Goal: Find specific page/section: Locate a particular part of the current website

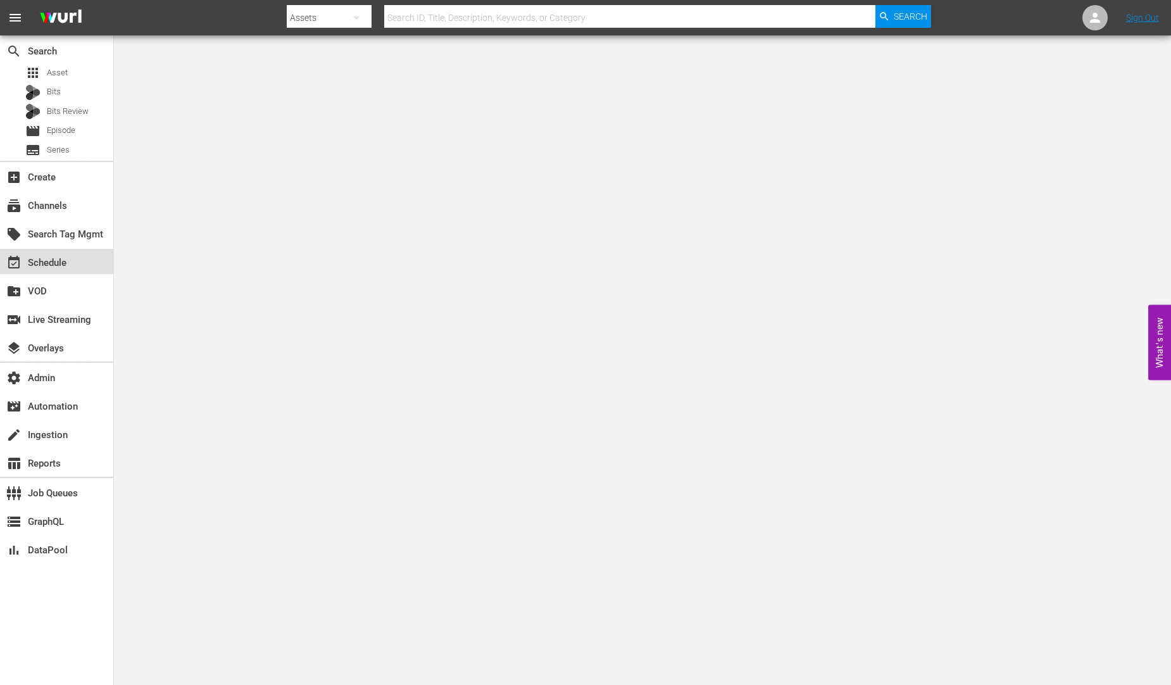
click at [55, 266] on div "event_available Schedule" at bounding box center [35, 260] width 71 height 11
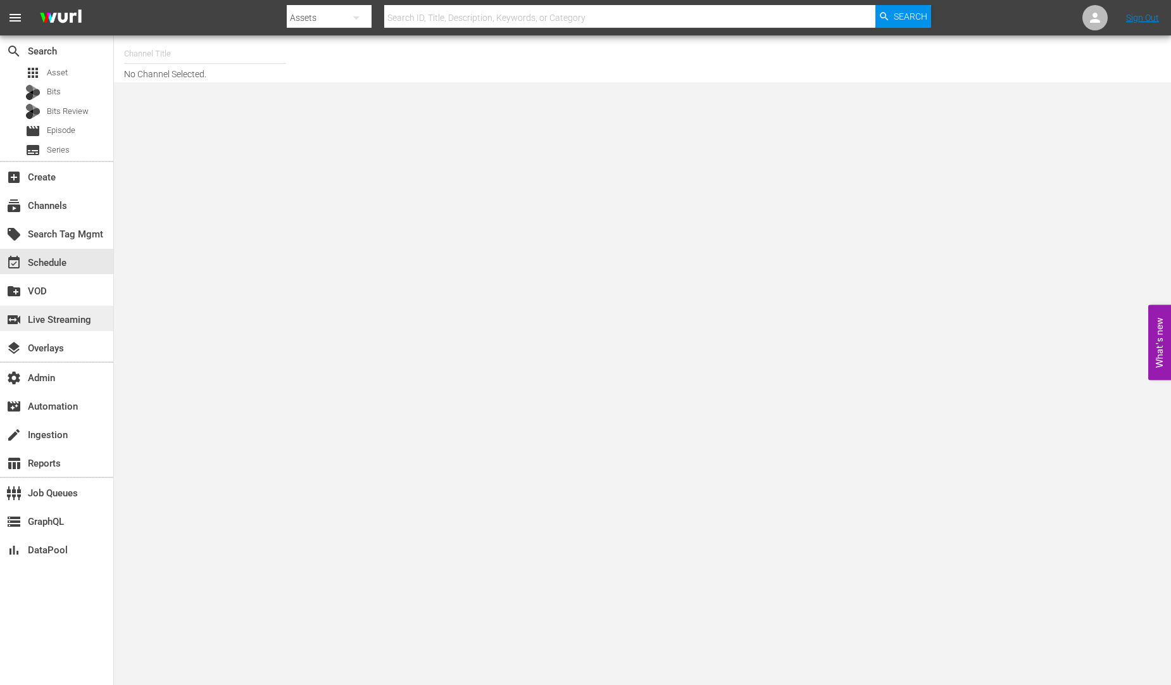
click at [71, 320] on div "switch_video Live Streaming" at bounding box center [35, 317] width 71 height 11
click at [49, 323] on div "switch_video Live Streaming" at bounding box center [35, 317] width 71 height 11
click at [56, 262] on div "event_available Schedule" at bounding box center [35, 260] width 71 height 11
click at [169, 55] on input "text" at bounding box center [205, 54] width 162 height 30
click at [65, 208] on div "subscriptions Channels" at bounding box center [35, 203] width 71 height 11
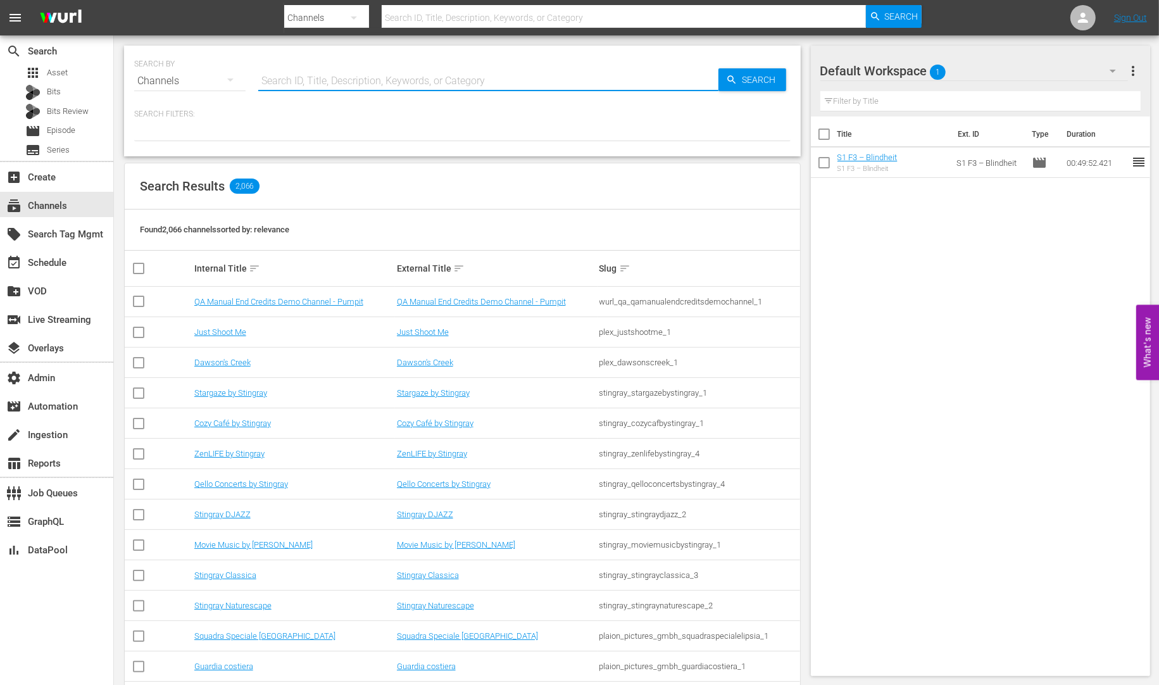
click at [302, 70] on input "text" at bounding box center [488, 81] width 460 height 30
type input "s"
click at [288, 75] on input "text" at bounding box center [488, 81] width 460 height 30
paste input "Storage Wars: Hollywood Hauls"
type input "Storage Wars: Hollywood Hauls"
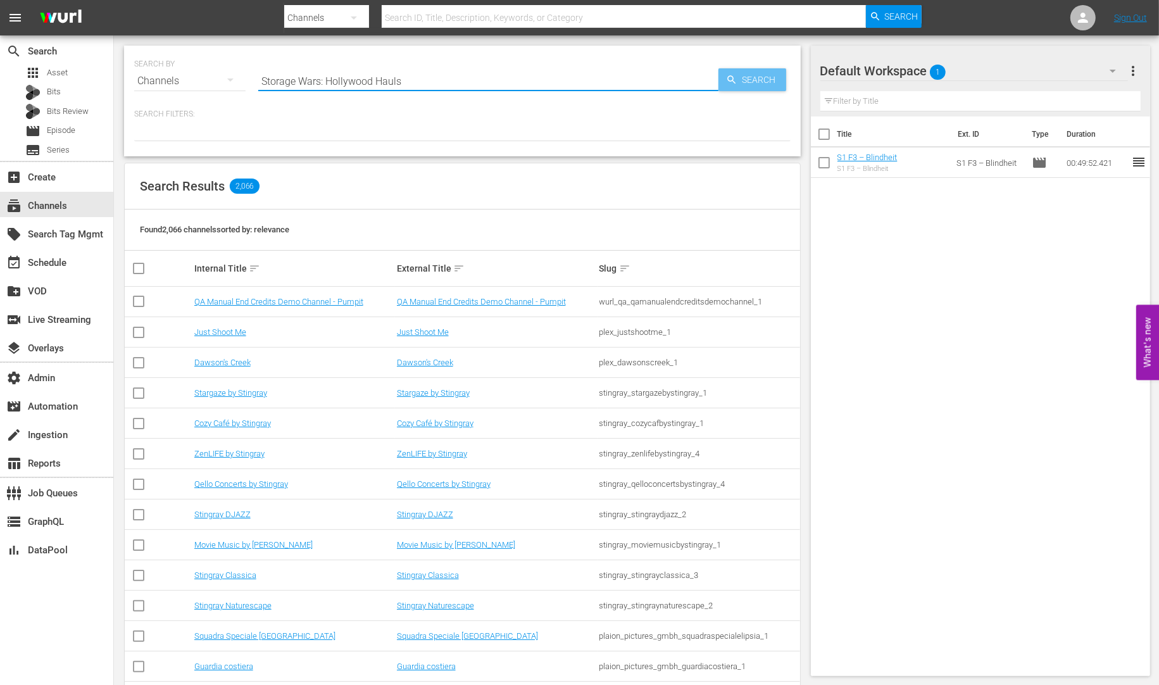
click at [781, 80] on span "Search" at bounding box center [761, 79] width 49 height 23
type input "Storage Wars: Hollywood Hauls"
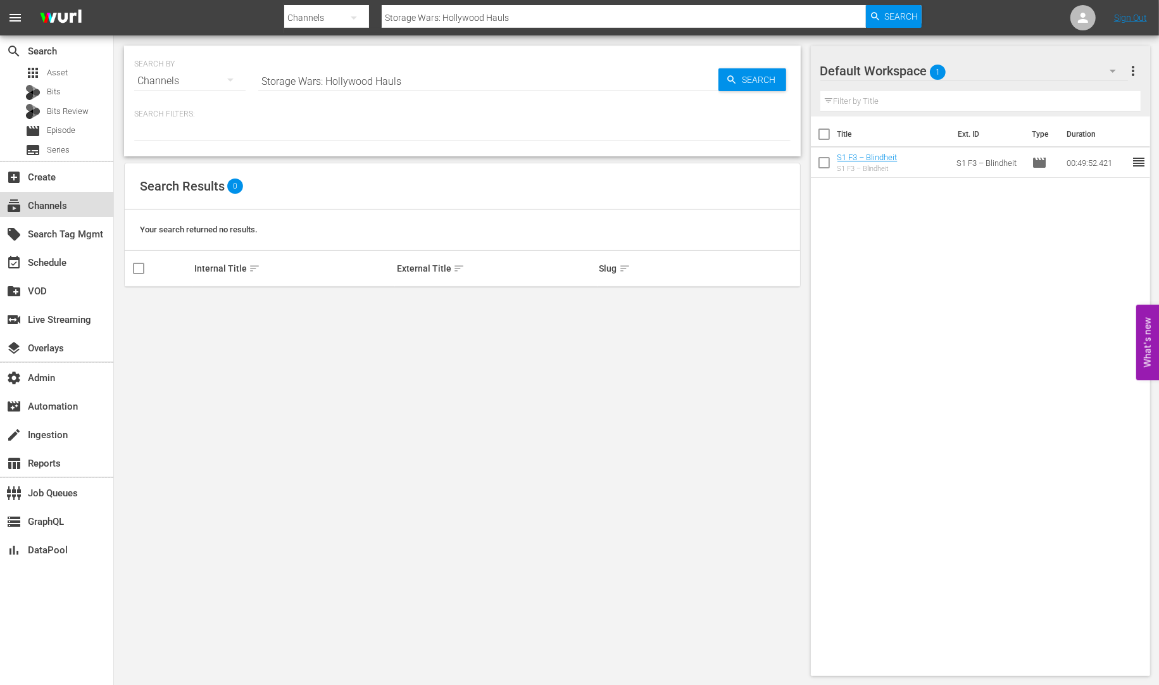
click at [59, 214] on div "subscriptions Channels" at bounding box center [56, 204] width 113 height 25
drag, startPoint x: 78, startPoint y: 188, endPoint x: 79, endPoint y: 155, distance: 32.9
click at [78, 185] on div "search Search apps Asset Bits Bits Review movie Episode subtitles Series add_bo…" at bounding box center [57, 377] width 114 height 685
click at [75, 137] on div "movie Episode" at bounding box center [56, 131] width 113 height 18
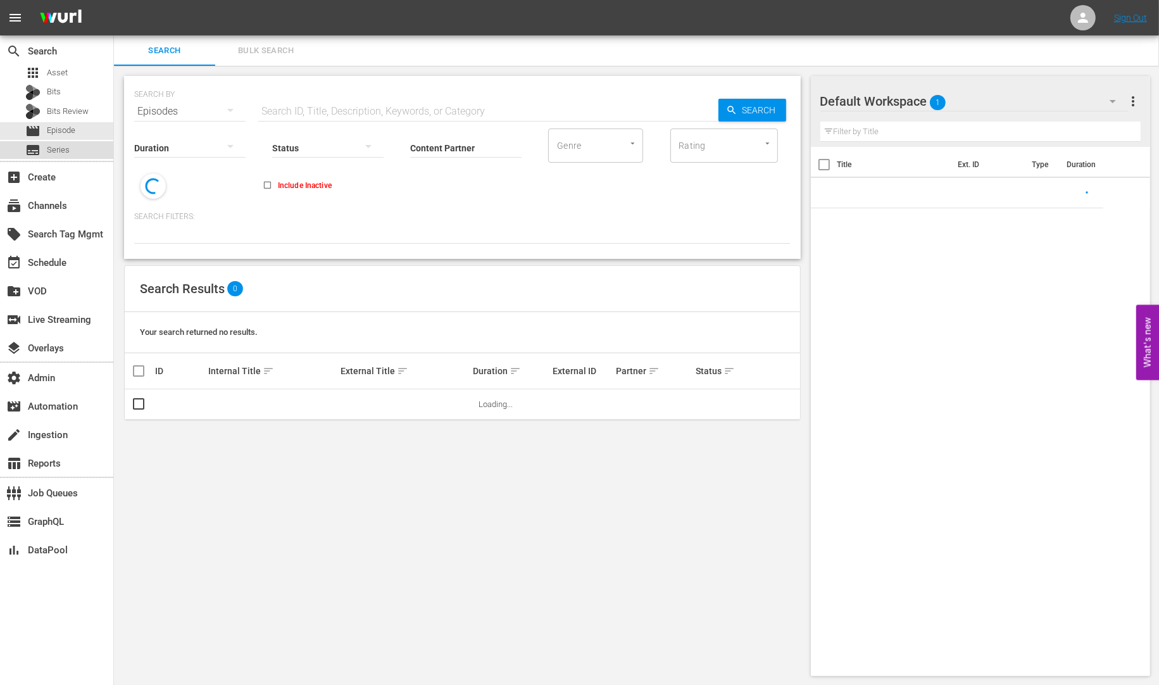
click at [63, 150] on span "Series" at bounding box center [58, 150] width 23 height 13
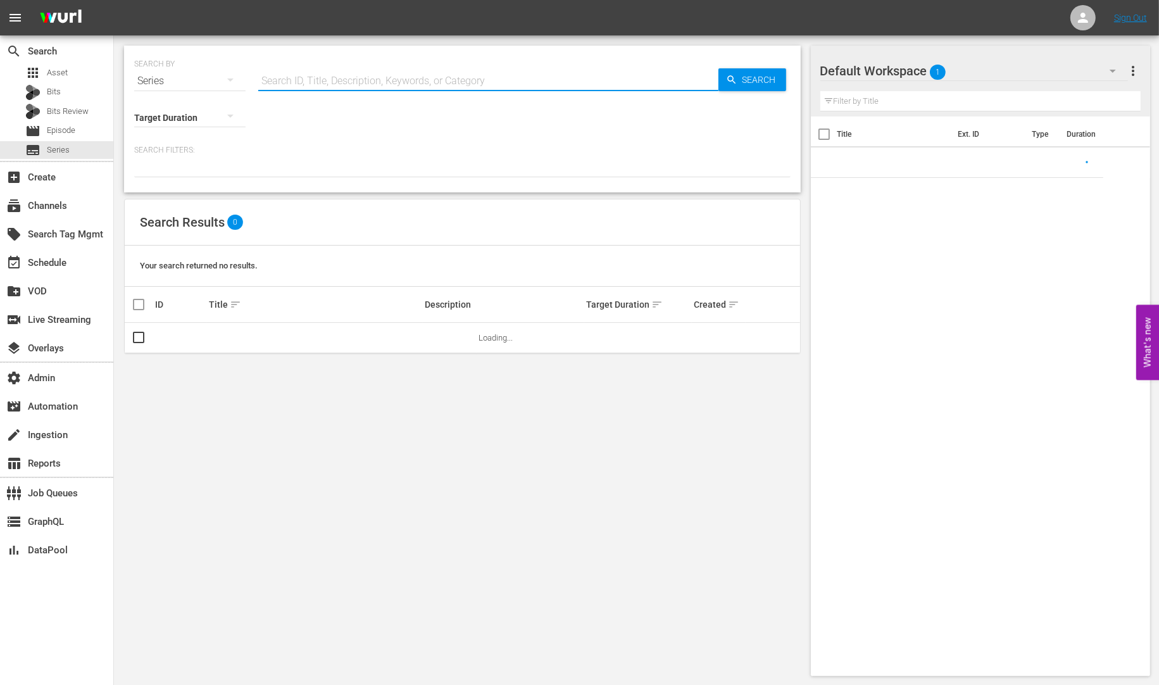
click at [376, 79] on input "text" at bounding box center [488, 81] width 460 height 30
paste input "Storage Wars: Hollywood Hauls"
type input "Storage Wars: Hollywood Hauls"
click at [758, 82] on span "Search" at bounding box center [761, 79] width 49 height 23
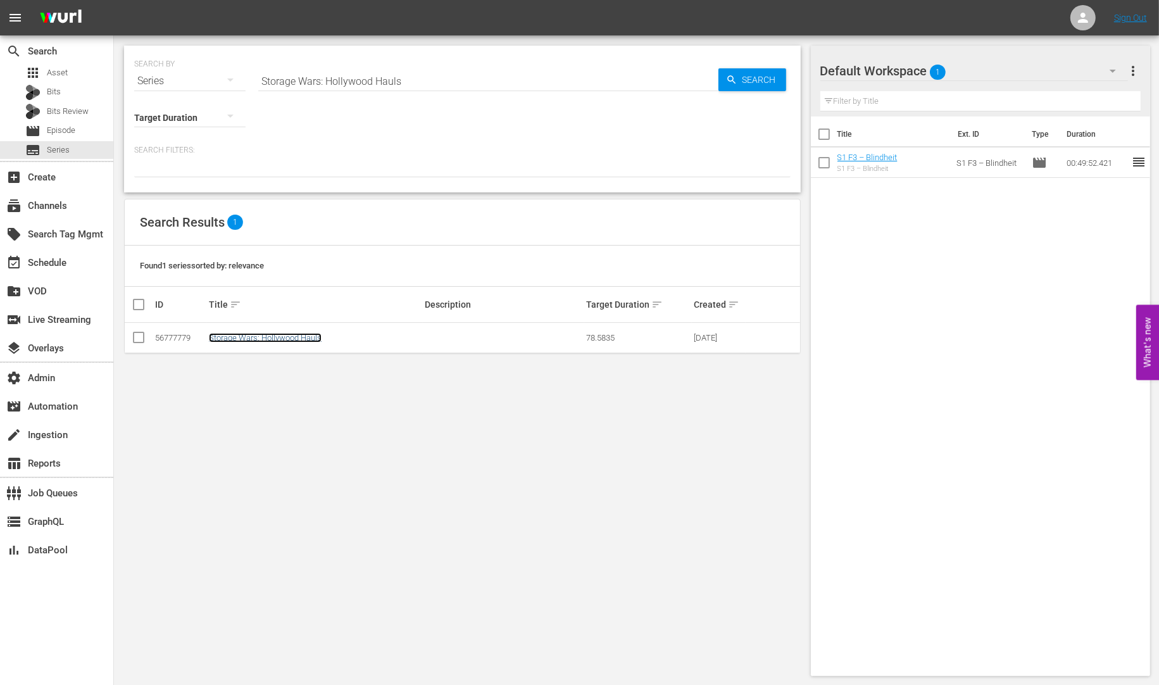
click at [291, 337] on link "Storage Wars: Hollywood Hauls" at bounding box center [265, 337] width 113 height 9
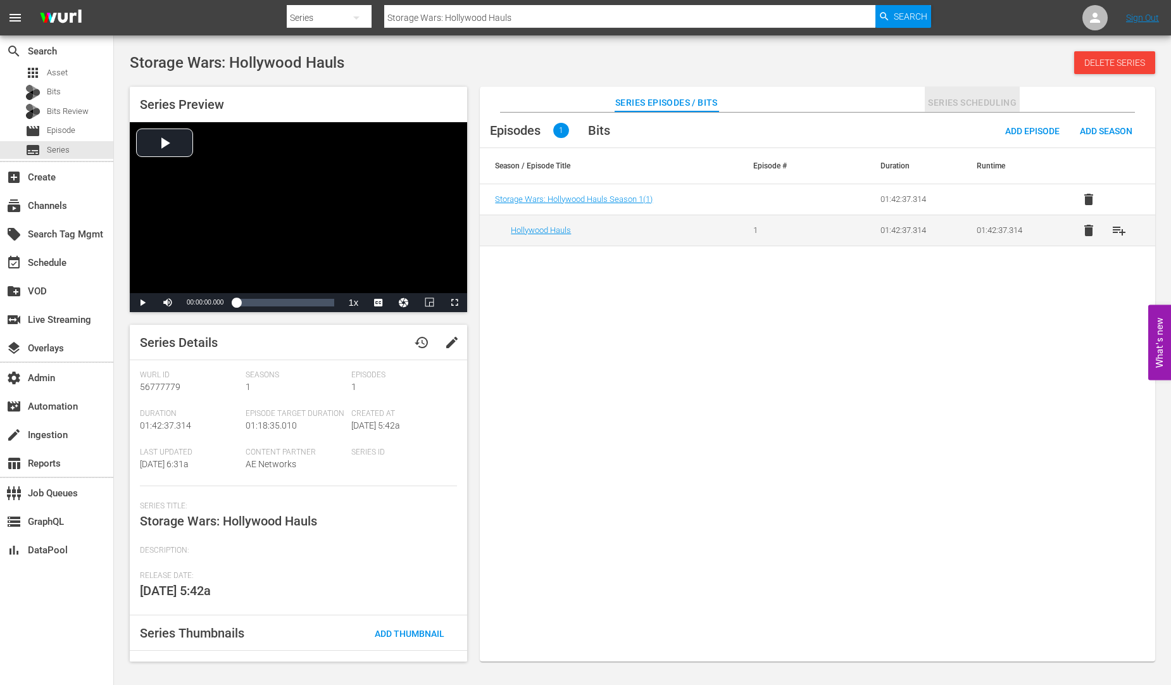
click at [950, 102] on span "Series Scheduling" at bounding box center [971, 103] width 95 height 16
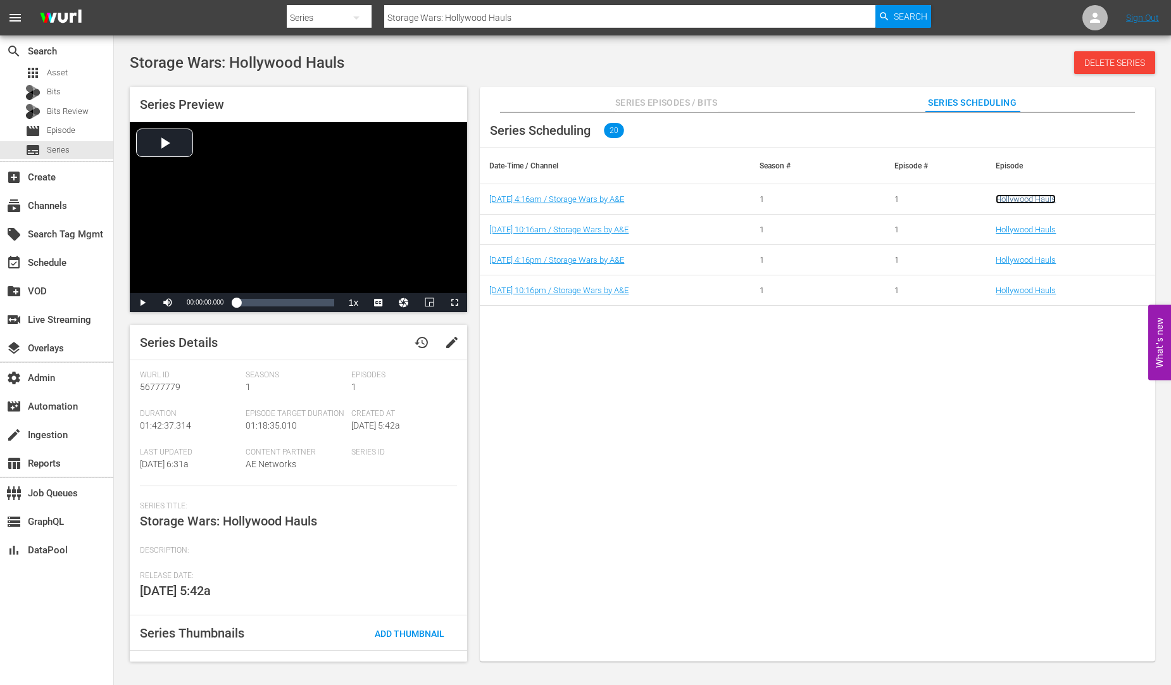
click at [1012, 198] on link "Hollywood Hauls" at bounding box center [1025, 198] width 60 height 9
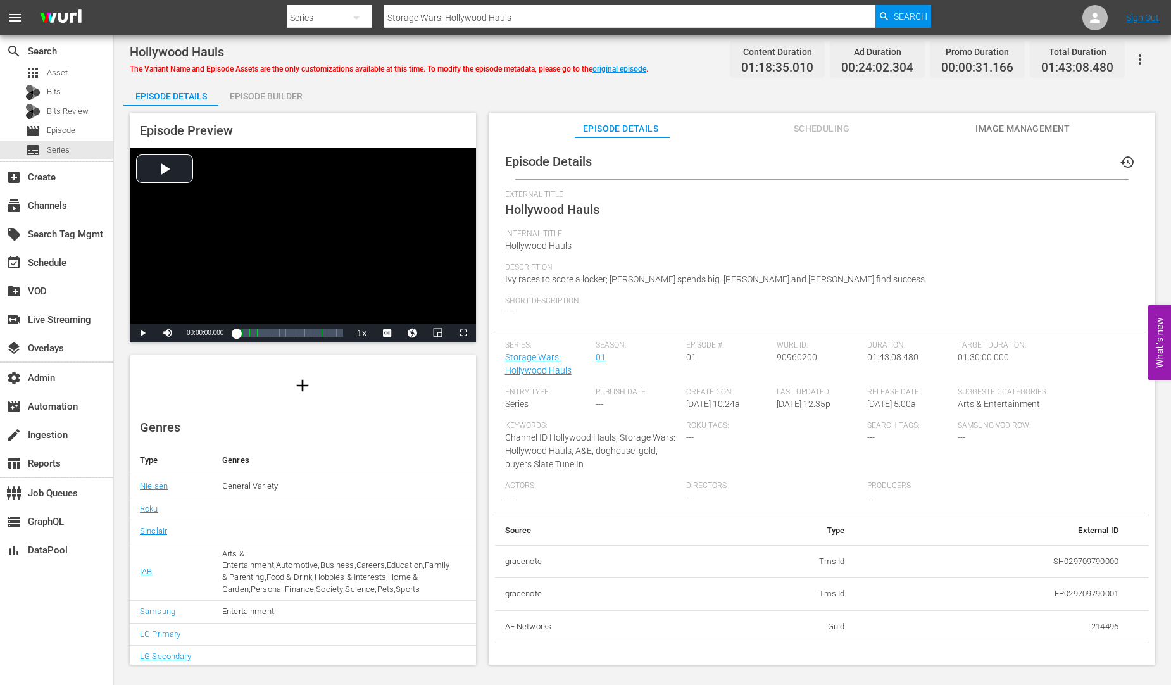
scroll to position [70, 0]
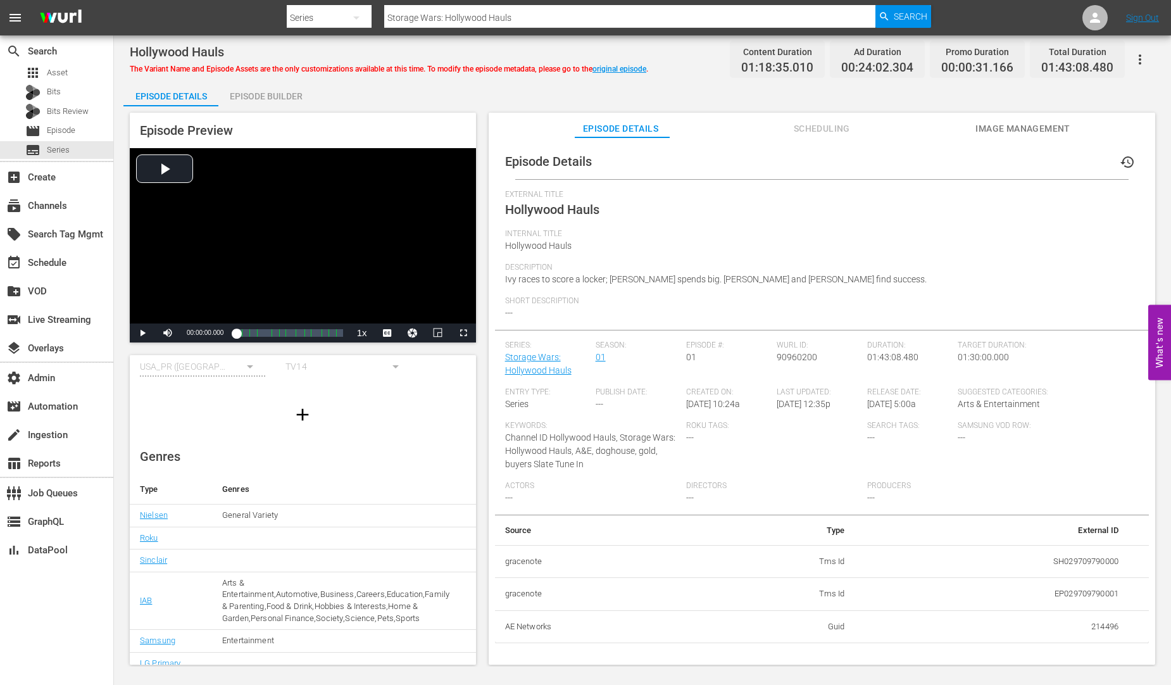
click at [392, 99] on div "Episode Details Episode Builder Episode Preview Video Player is loading. Play V…" at bounding box center [642, 378] width 1038 height 594
